Goal: Answer question/provide support: Share knowledge or assist other users

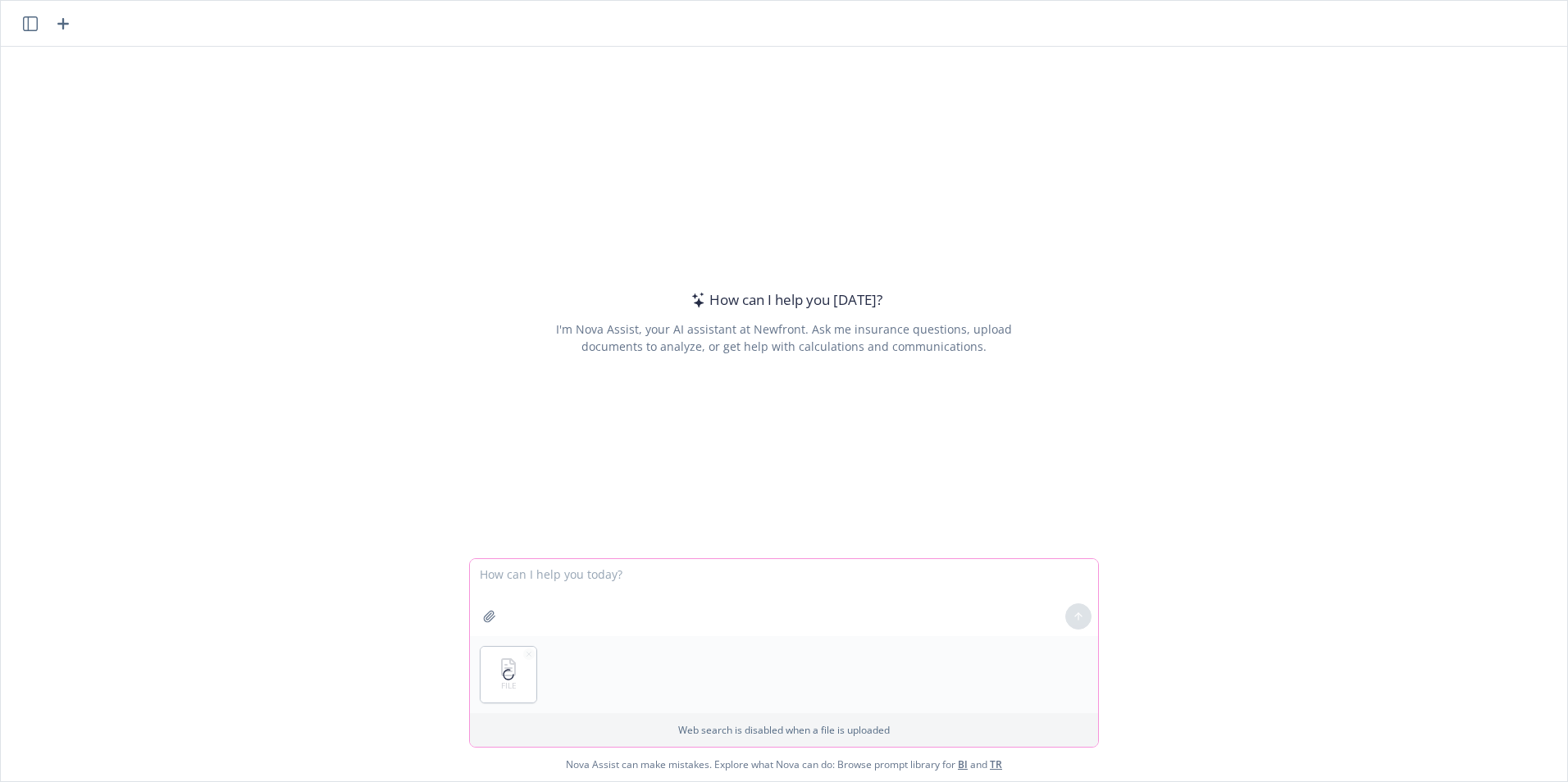
drag, startPoint x: 488, startPoint y: 579, endPoint x: 497, endPoint y: 576, distance: 9.5
click at [489, 579] on textarea at bounding box center [784, 598] width 628 height 77
click at [612, 592] on textarea "Please create a formula in column L that leverages the asset value in column k …" at bounding box center [784, 598] width 628 height 77
paste textarea "• 0.50% on first 100k • 0.45% on next 150k • 0.30% on assets over $250k"
type textarea "Please create a formula in column L that leverages the asset value in column k …"
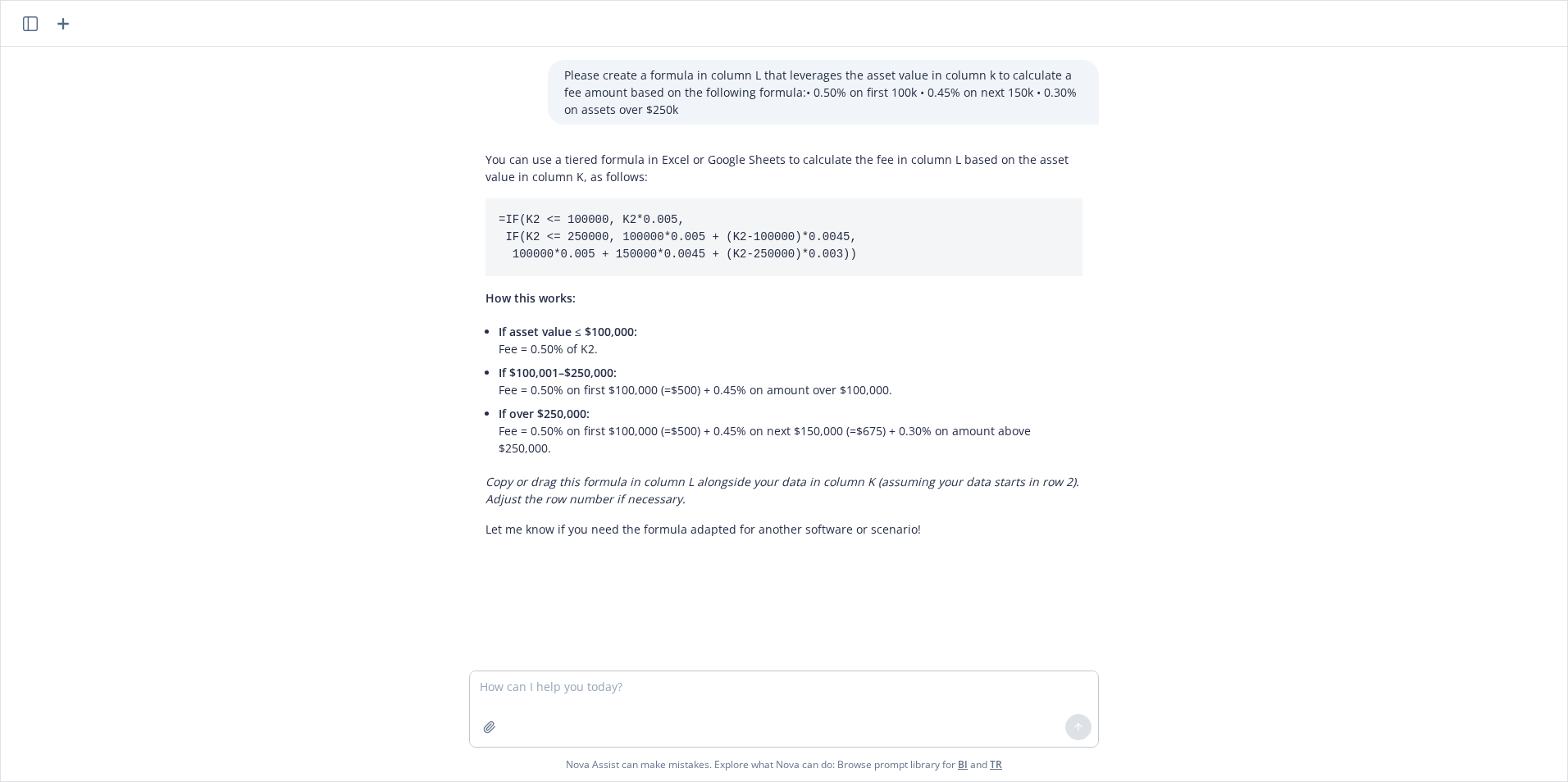
click at [840, 564] on div at bounding box center [783, 573] width 1540 height 19
click at [792, 265] on pre "=IF(K2 <= 100000, K2*0.005, IF(K2 <= 250000, 100000*0.005 + (K2-100000)*0.0045,…" at bounding box center [783, 237] width 597 height 78
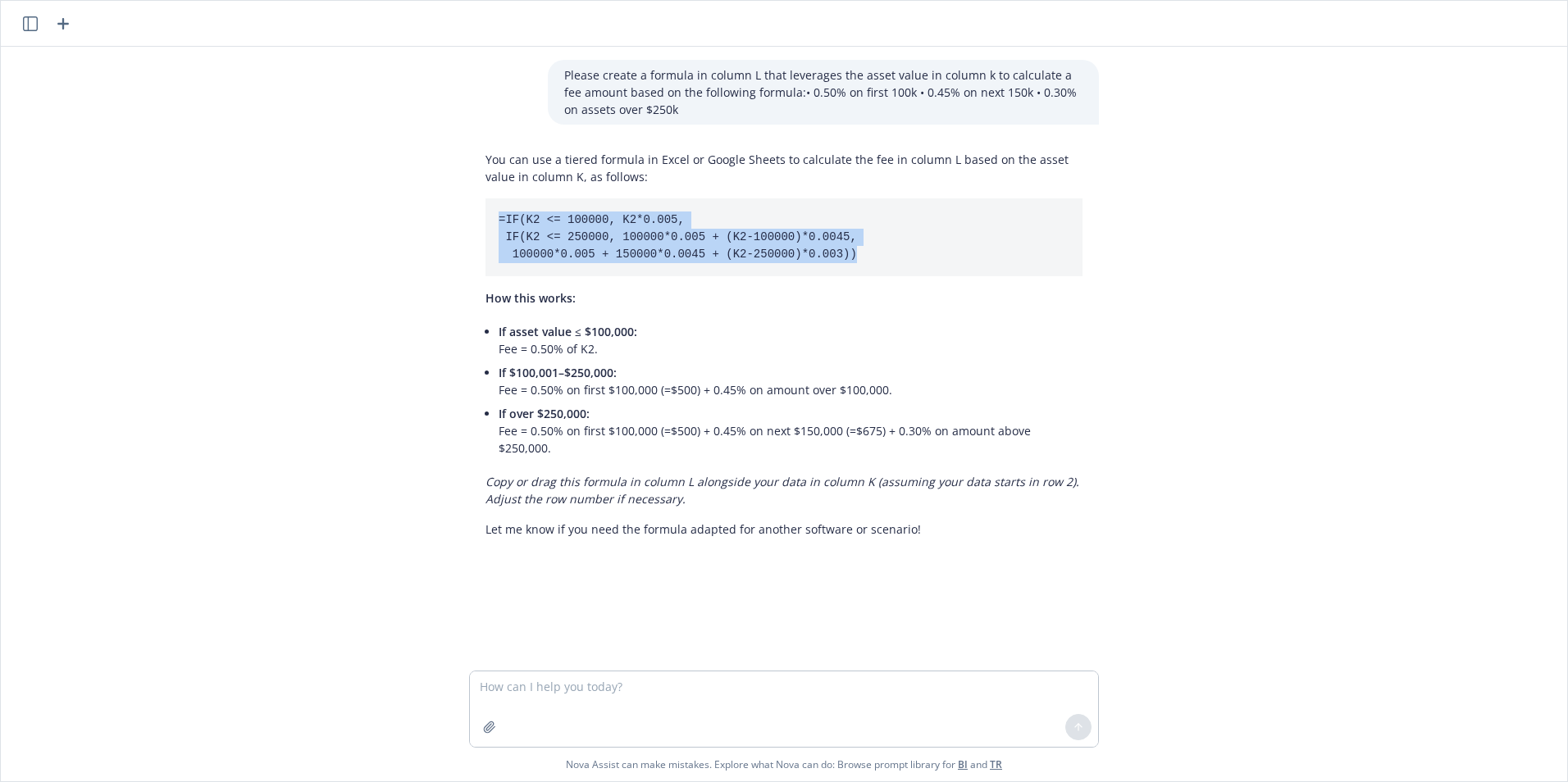
drag, startPoint x: 494, startPoint y: 221, endPoint x: 865, endPoint y: 259, distance: 372.9
click at [865, 259] on pre "=IF(K2 <= 100000, K2*0.005, IF(K2 <= 250000, 100000*0.005 + (K2-100000)*0.0045,…" at bounding box center [783, 237] width 597 height 78
copy code "=IF(K2 <= 100000, K2*0.005, IF(K2 <= 250000, 100000*0.005 + (K2-100000)*0.0045,…"
